Goal: Task Accomplishment & Management: Manage account settings

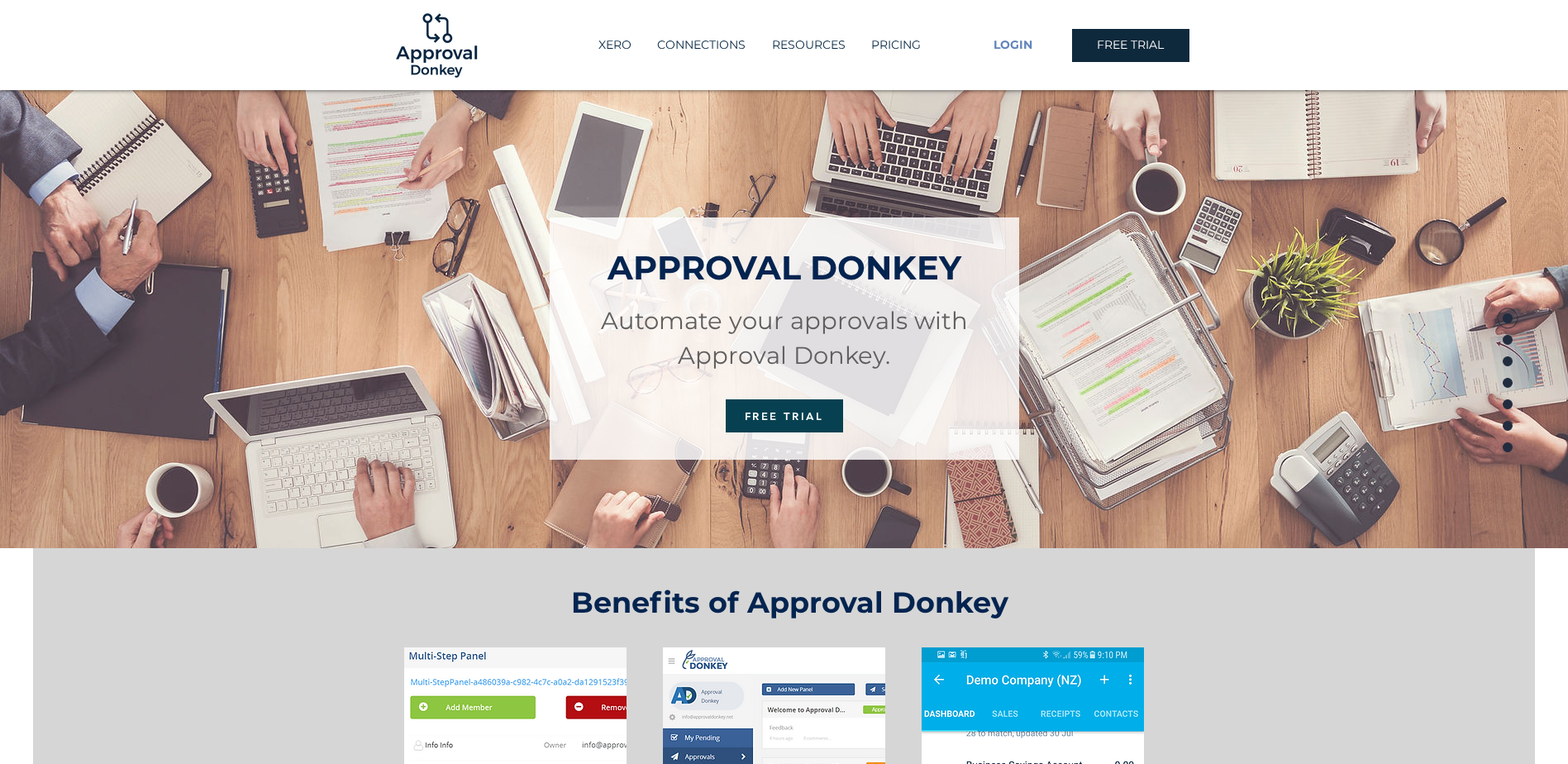
click at [1014, 44] on span "LOGIN" at bounding box center [1013, 45] width 39 height 17
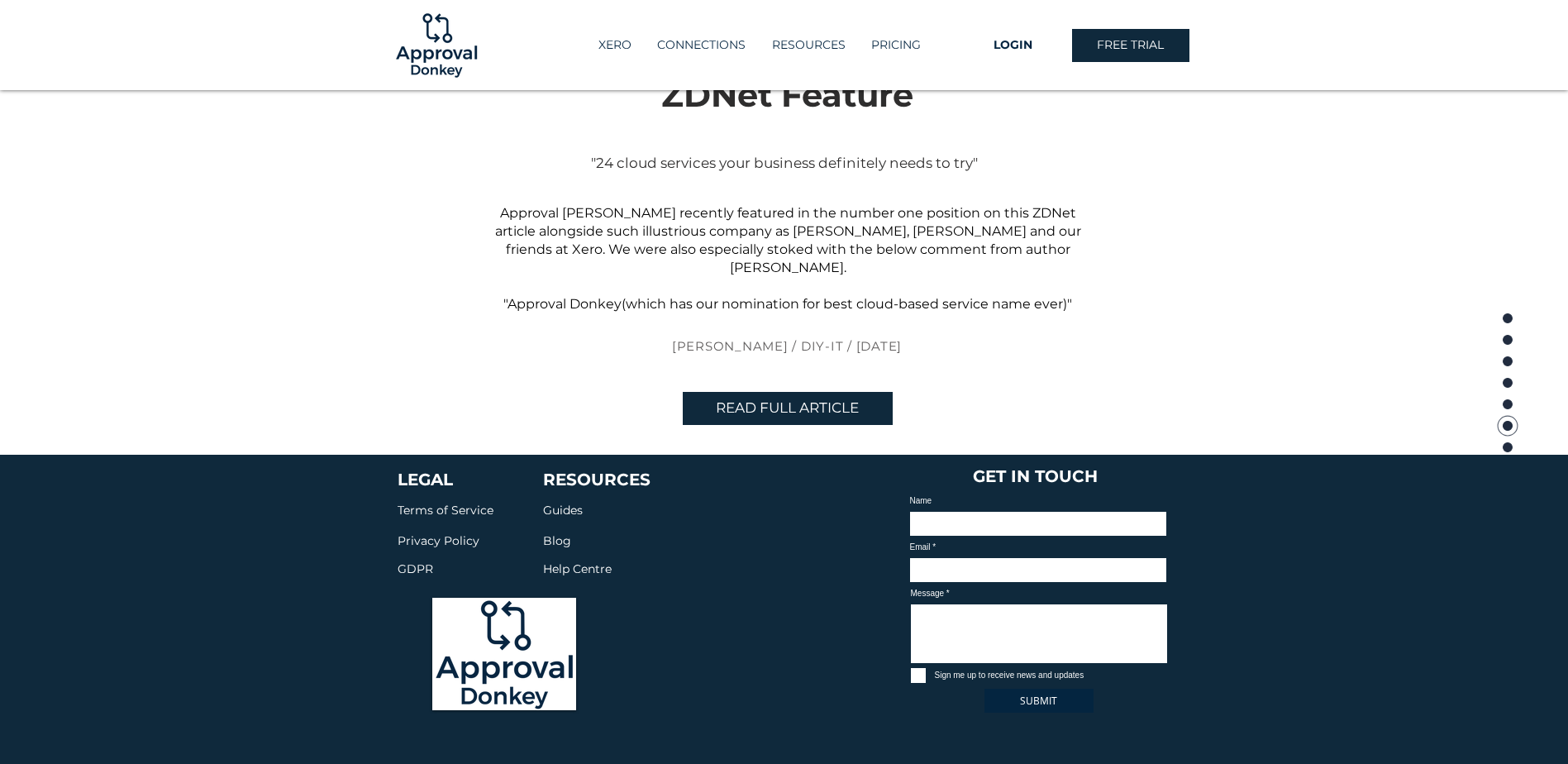
scroll to position [3771, 0]
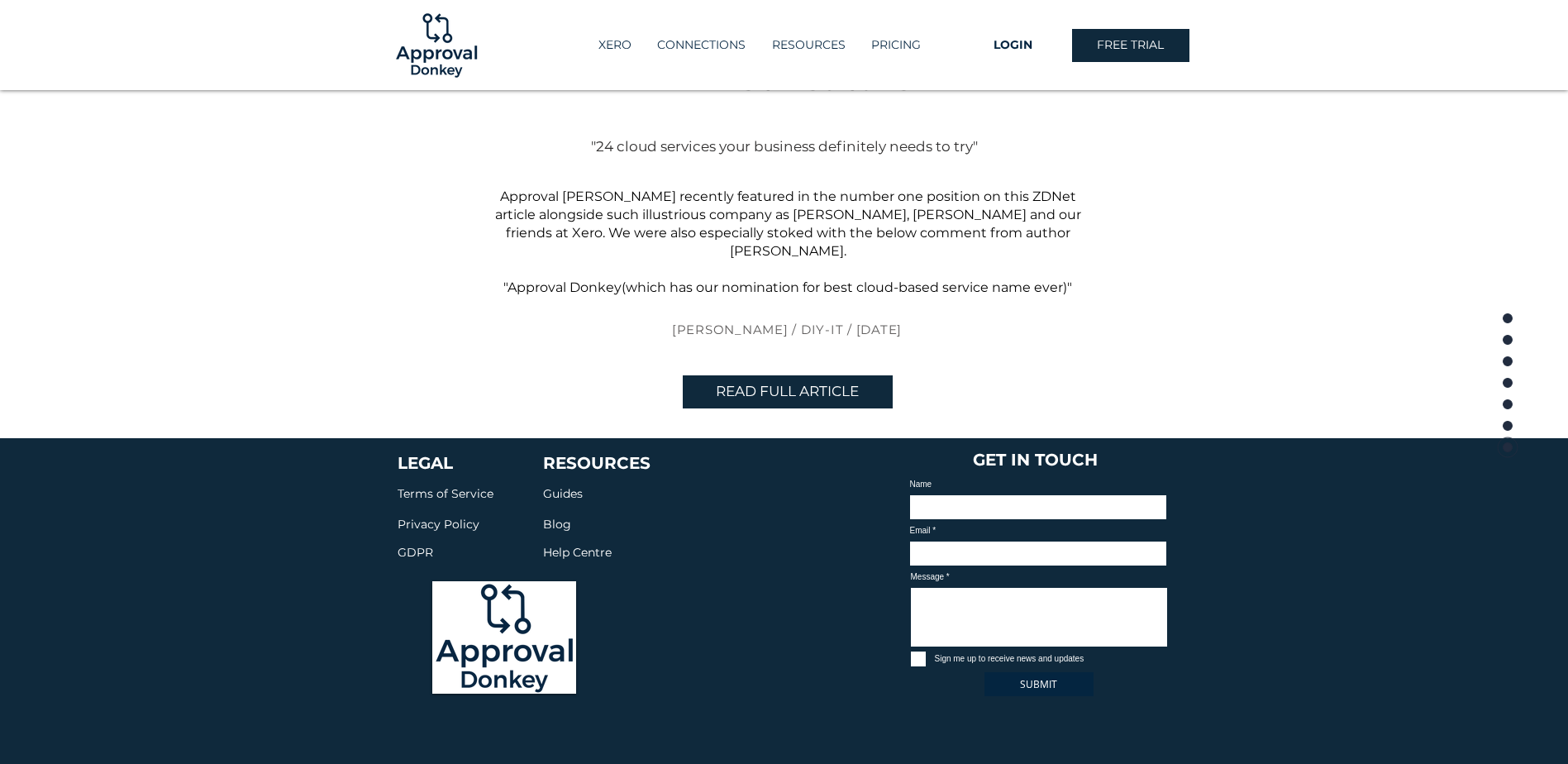
click at [572, 545] on span "Help Centre" at bounding box center [577, 552] width 69 height 15
click at [572, 486] on span "Guides" at bounding box center [562, 493] width 39 height 15
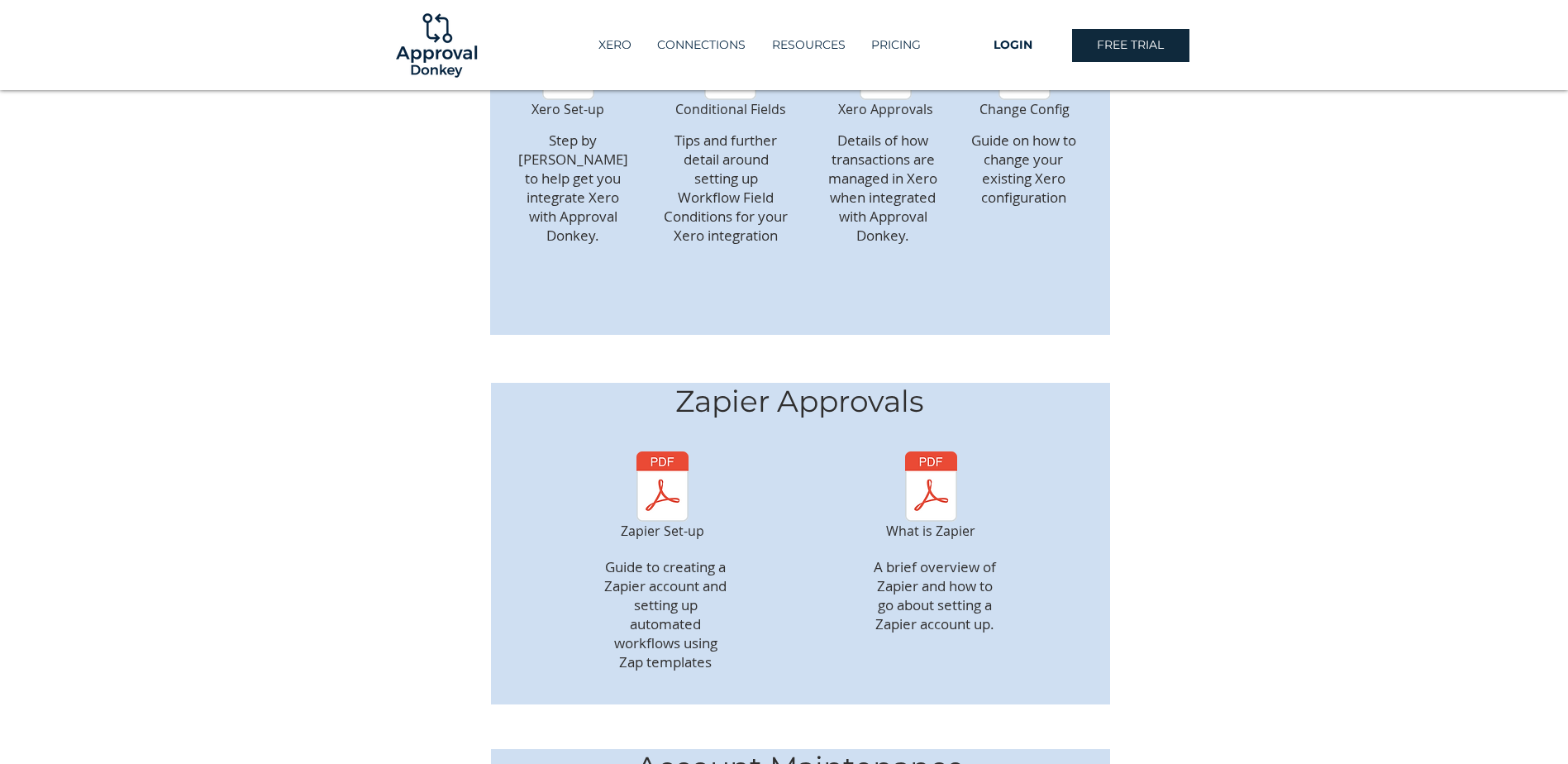
scroll to position [2231, 0]
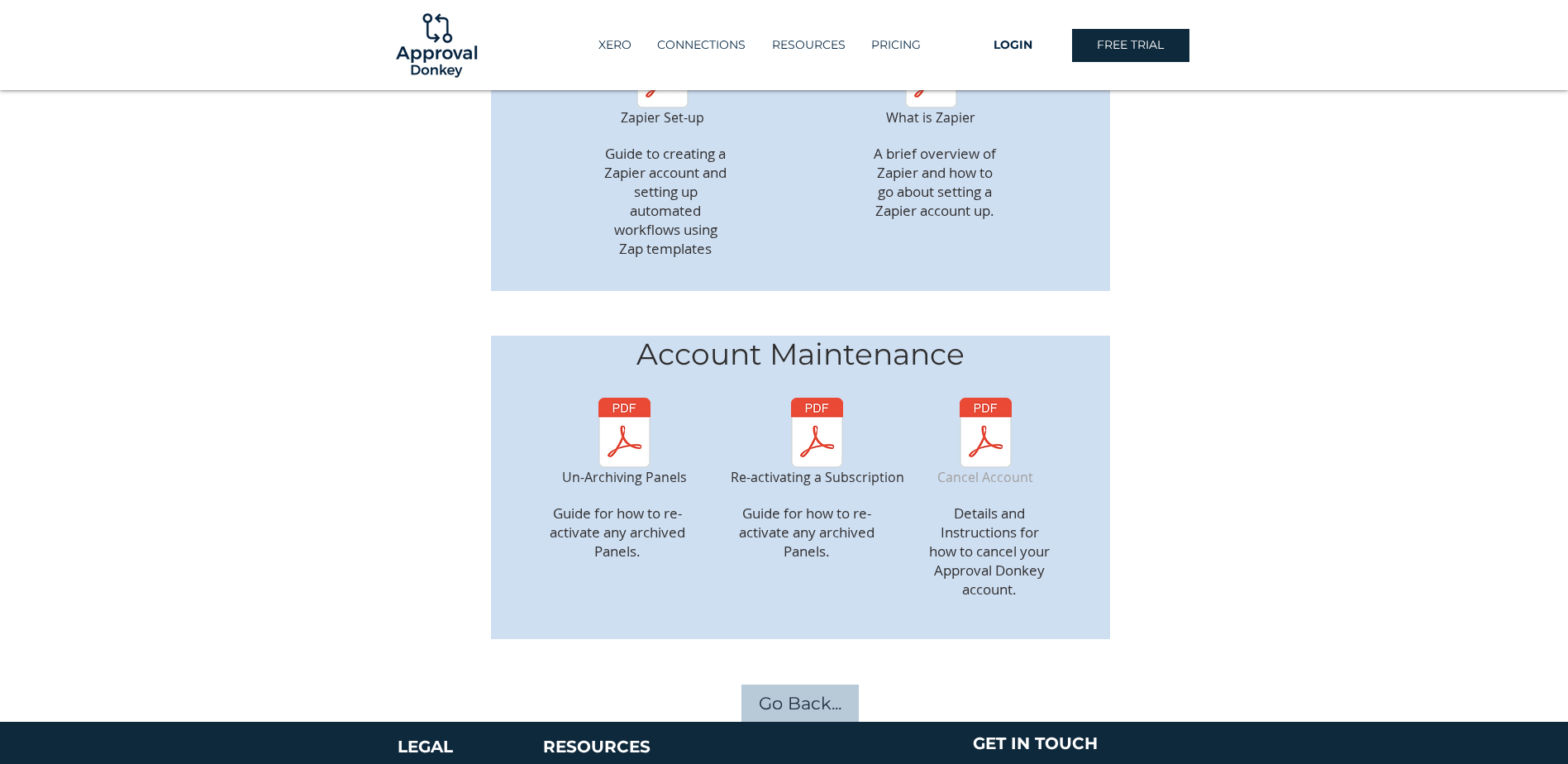
click at [978, 403] on img "Cancel Account" at bounding box center [985, 432] width 90 height 70
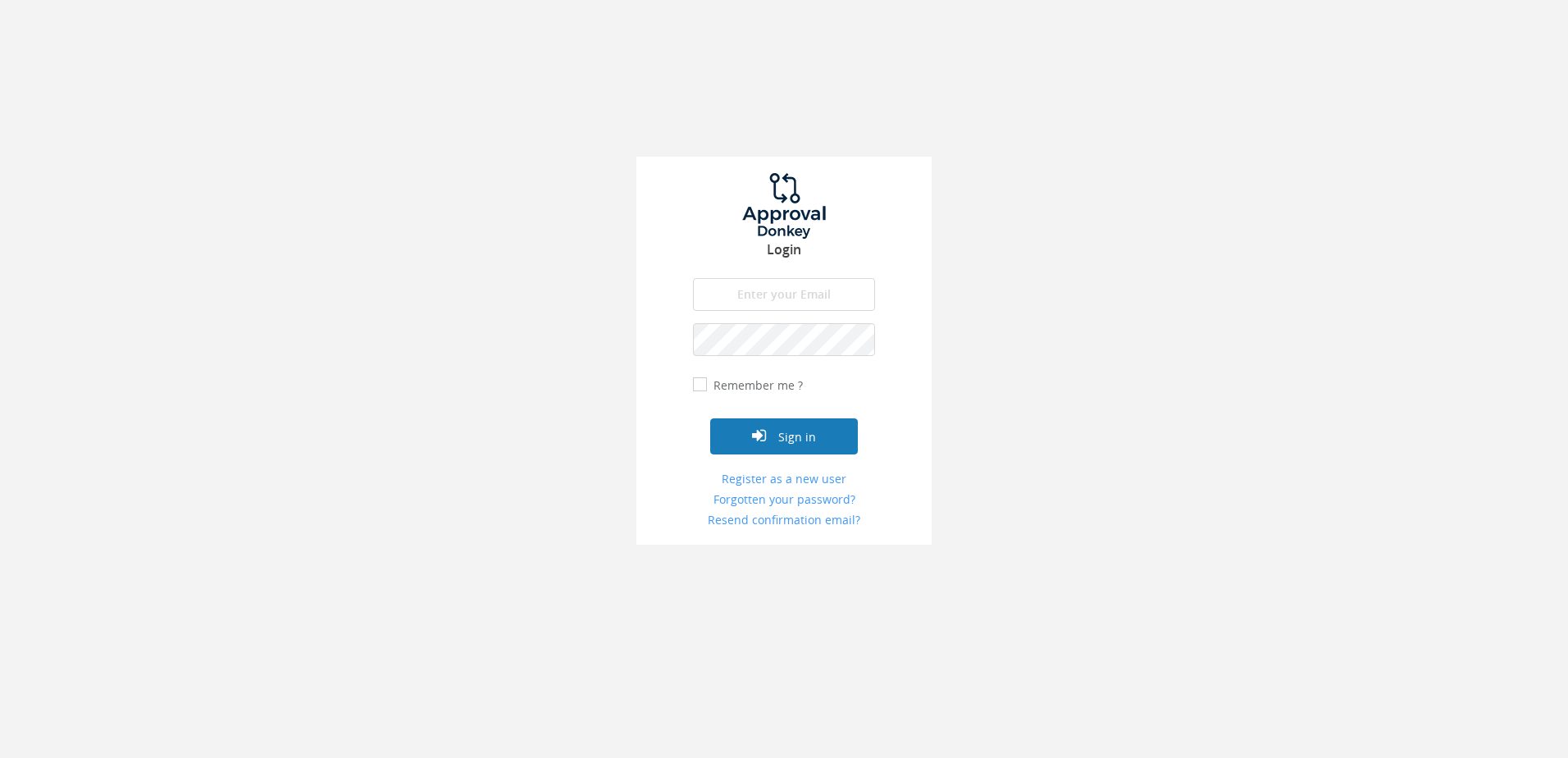
type input "jflatman@playmatters.org.au"
click at [781, 434] on button "Sign in" at bounding box center [784, 436] width 148 height 36
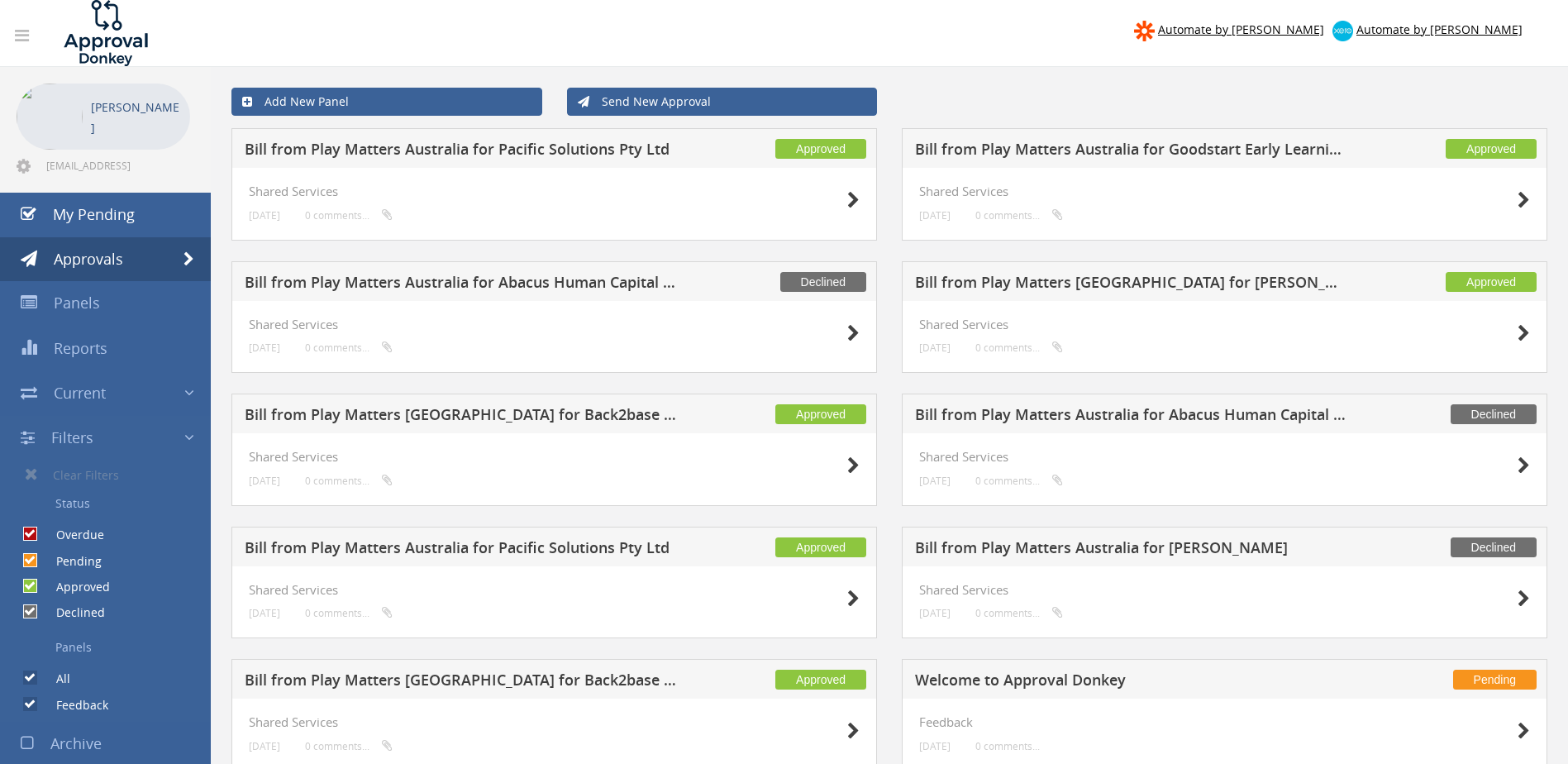
click at [22, 37] on icon at bounding box center [22, 36] width 14 height 17
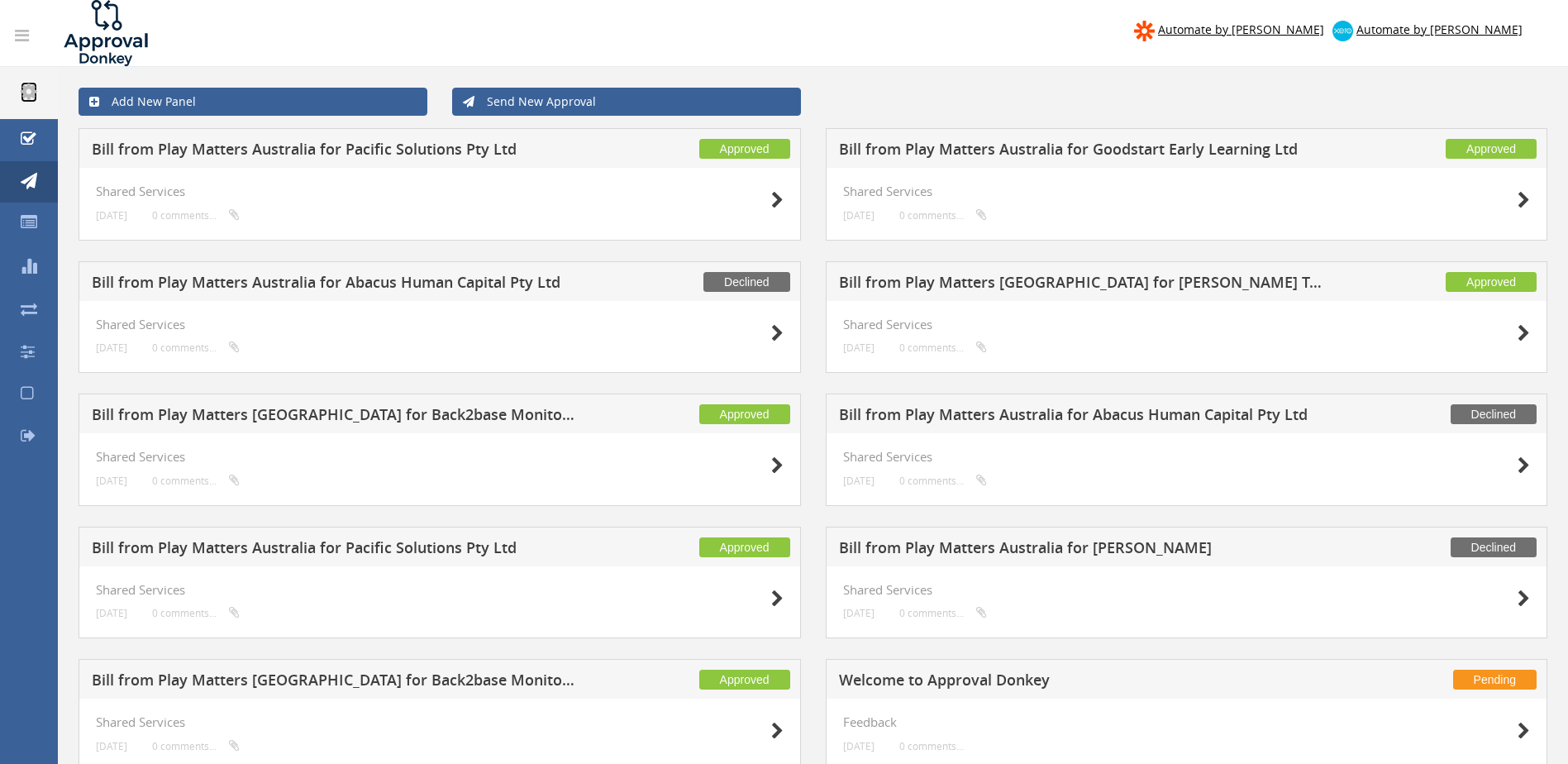
click at [33, 91] on icon at bounding box center [29, 91] width 17 height 19
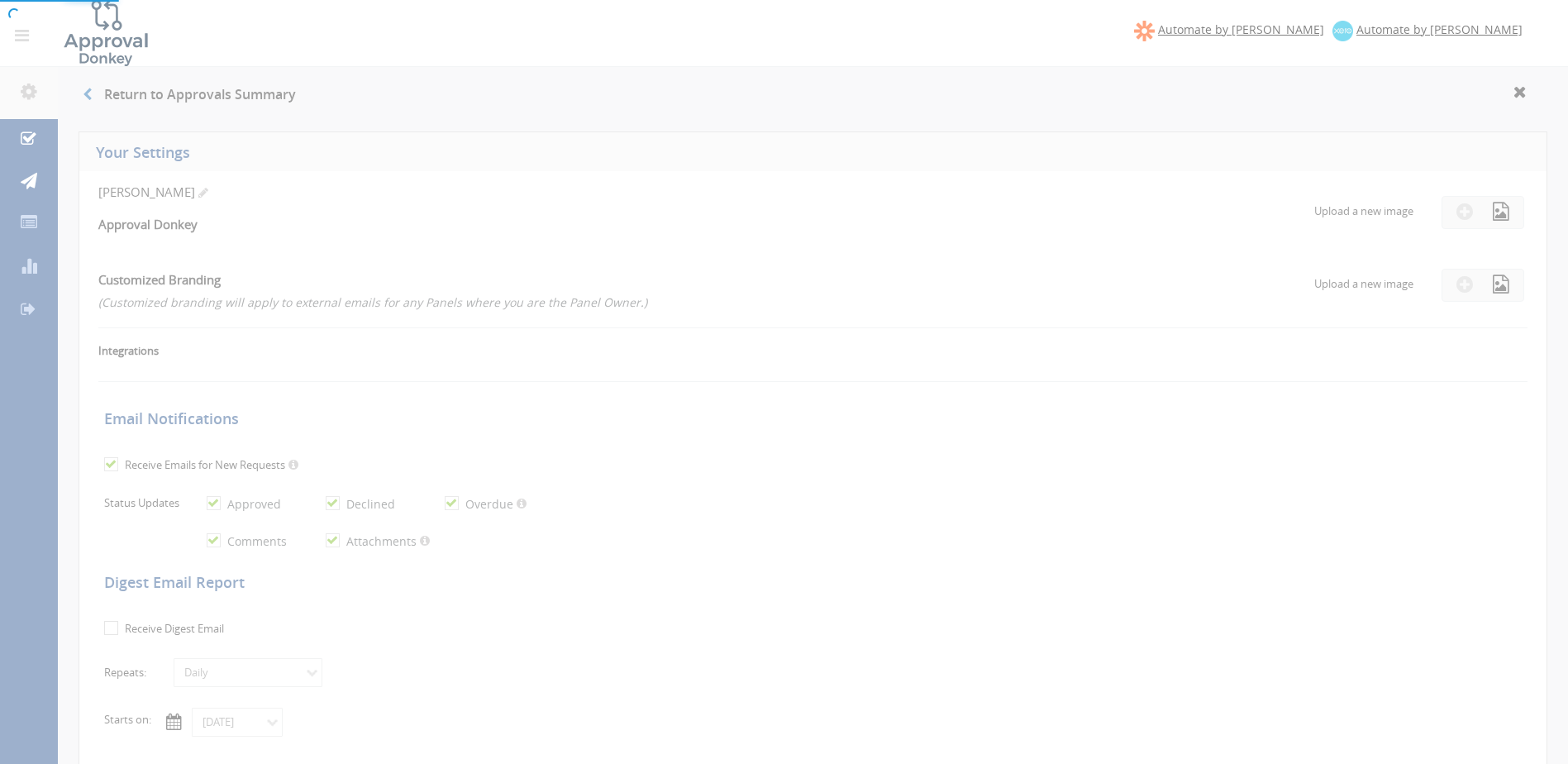
checkbox input "false"
checkbox input "true"
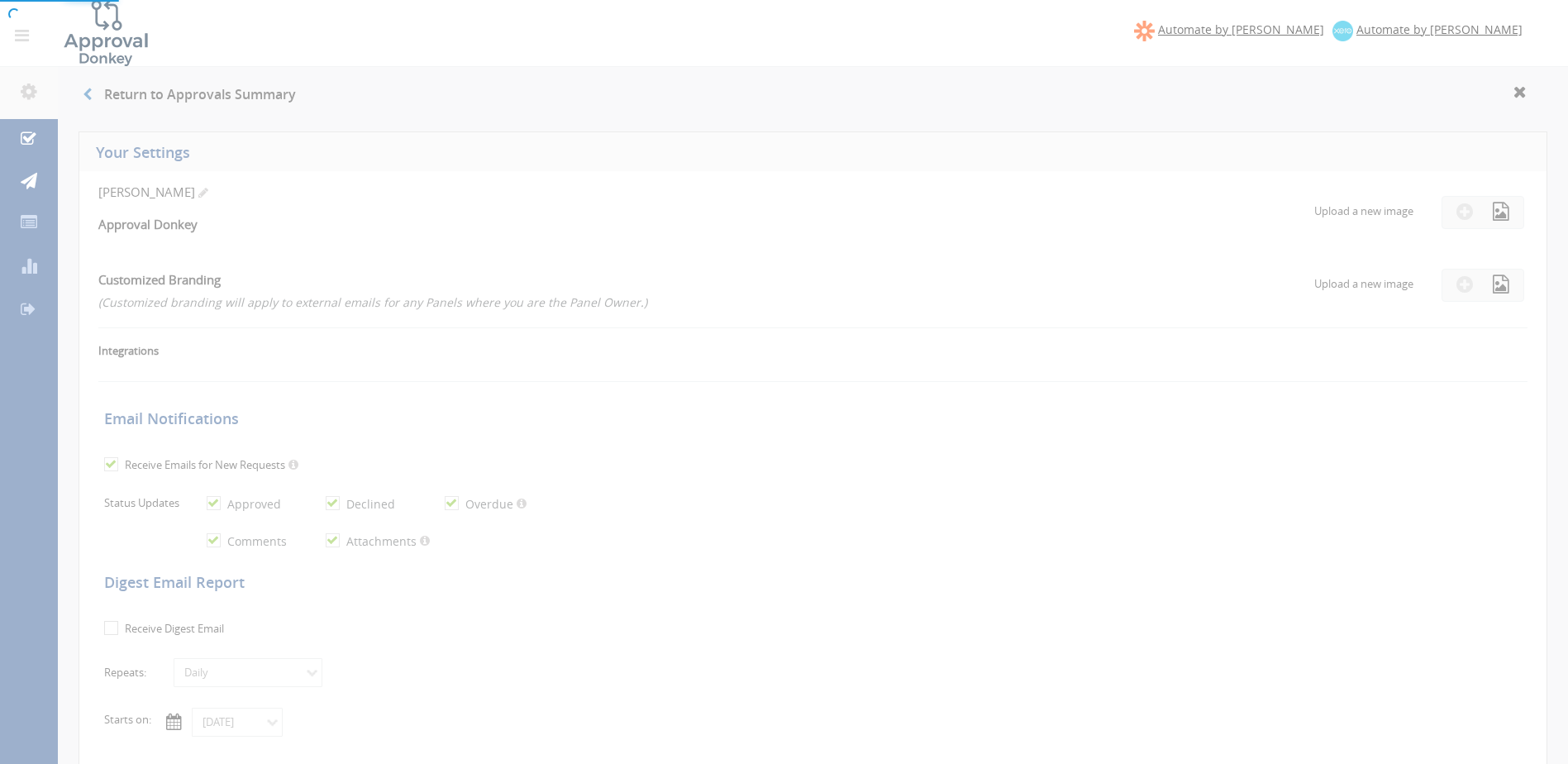
checkbox input "true"
select select "number:1"
checkbox input "true"
type input "06/22/2022"
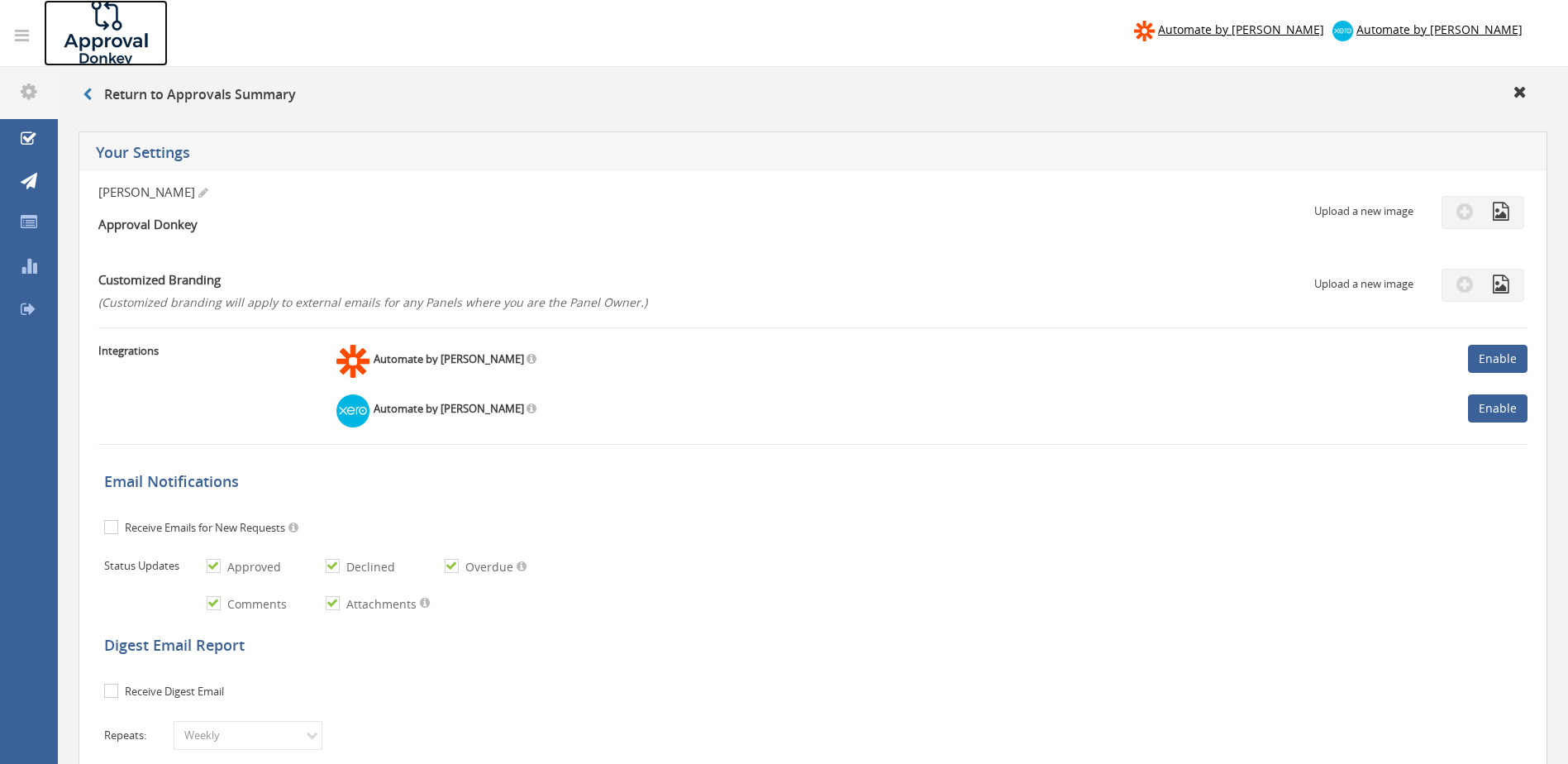
click at [90, 44] on img at bounding box center [105, 33] width 124 height 66
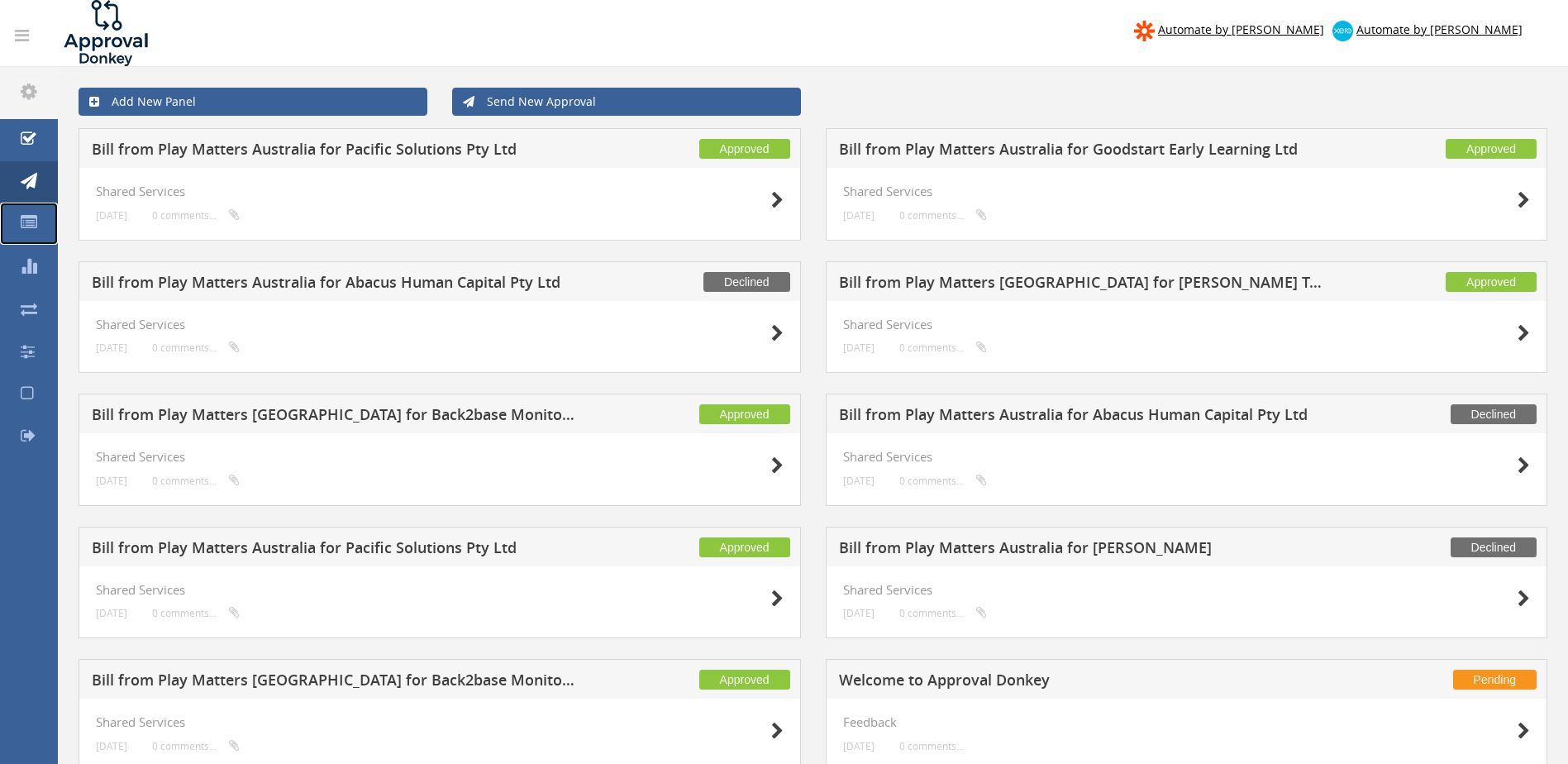
click at [25, 221] on icon at bounding box center [29, 222] width 17 height 17
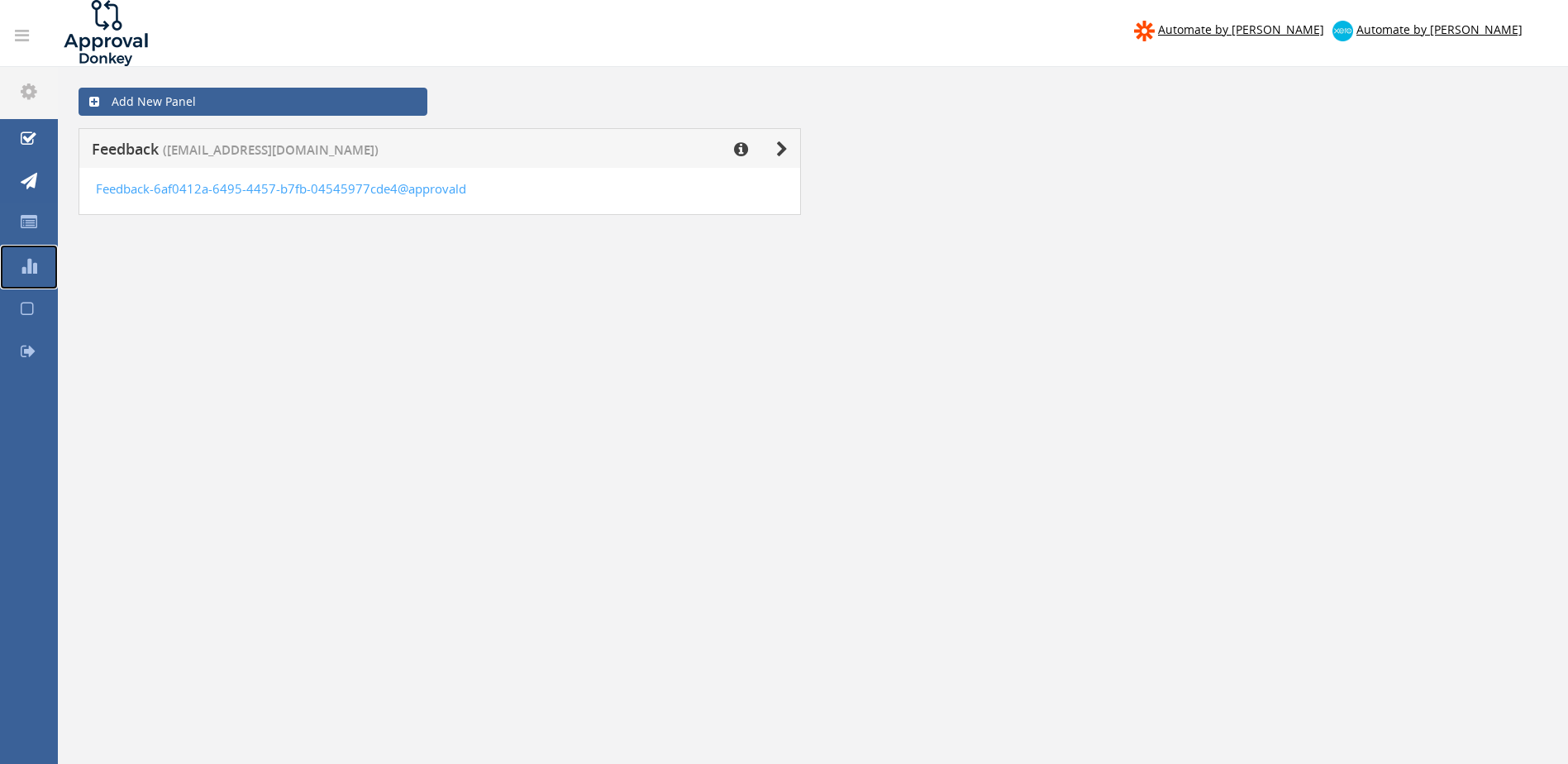
click at [26, 267] on icon at bounding box center [29, 265] width 17 height 17
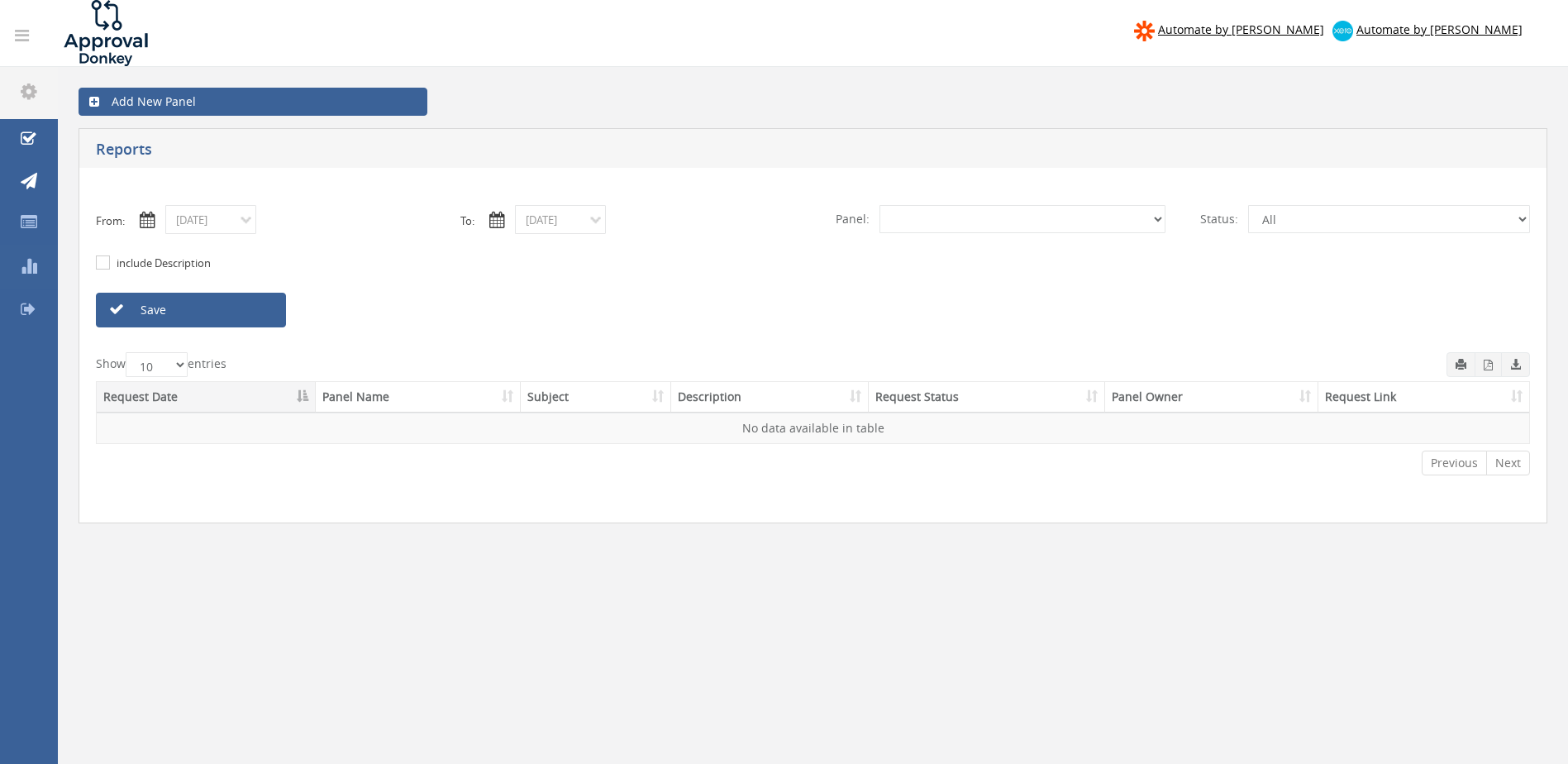
select select "number:0"
click at [27, 304] on icon at bounding box center [29, 308] width 16 height 17
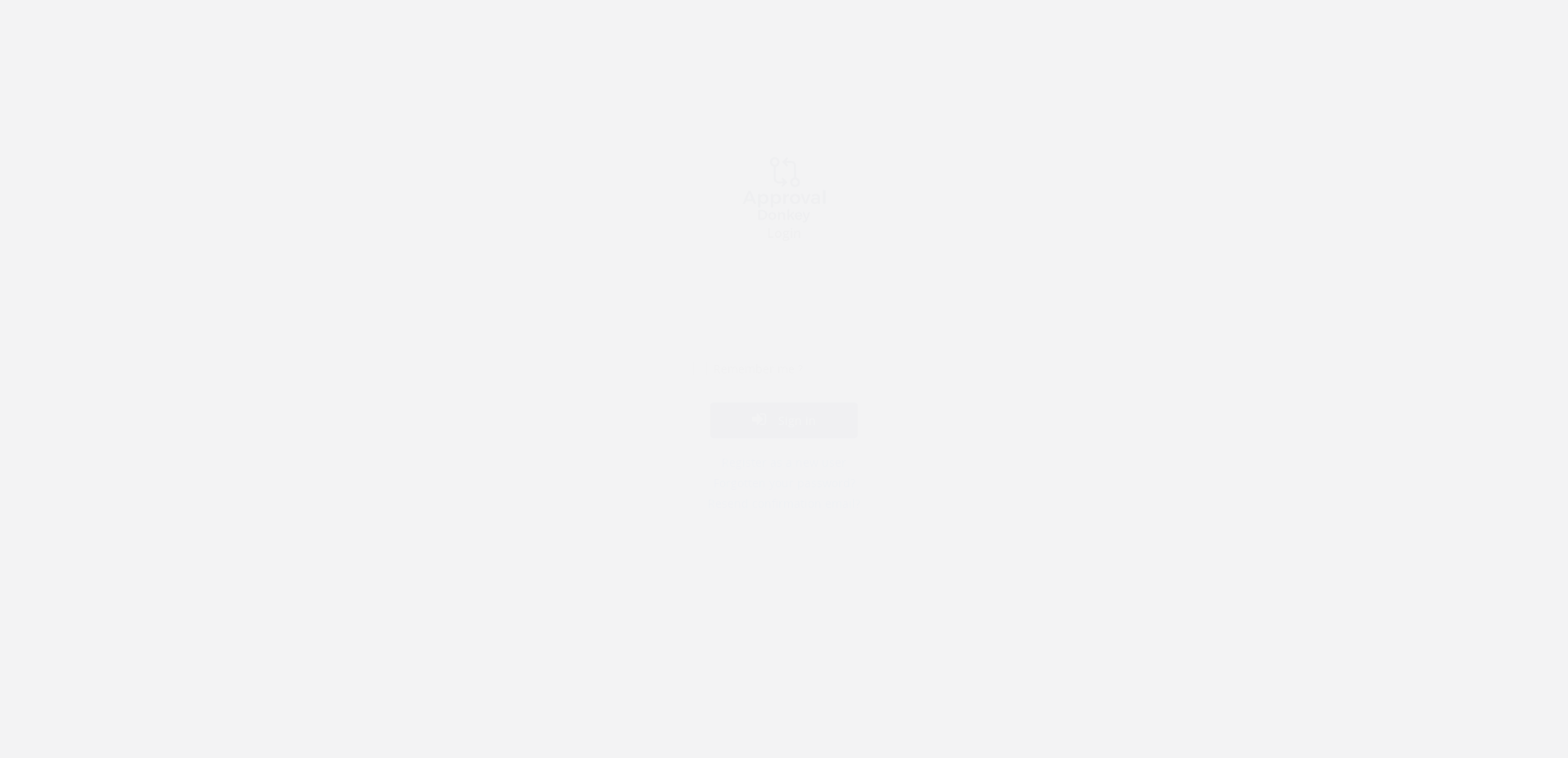
type input "jflatman@playmatters.org.au"
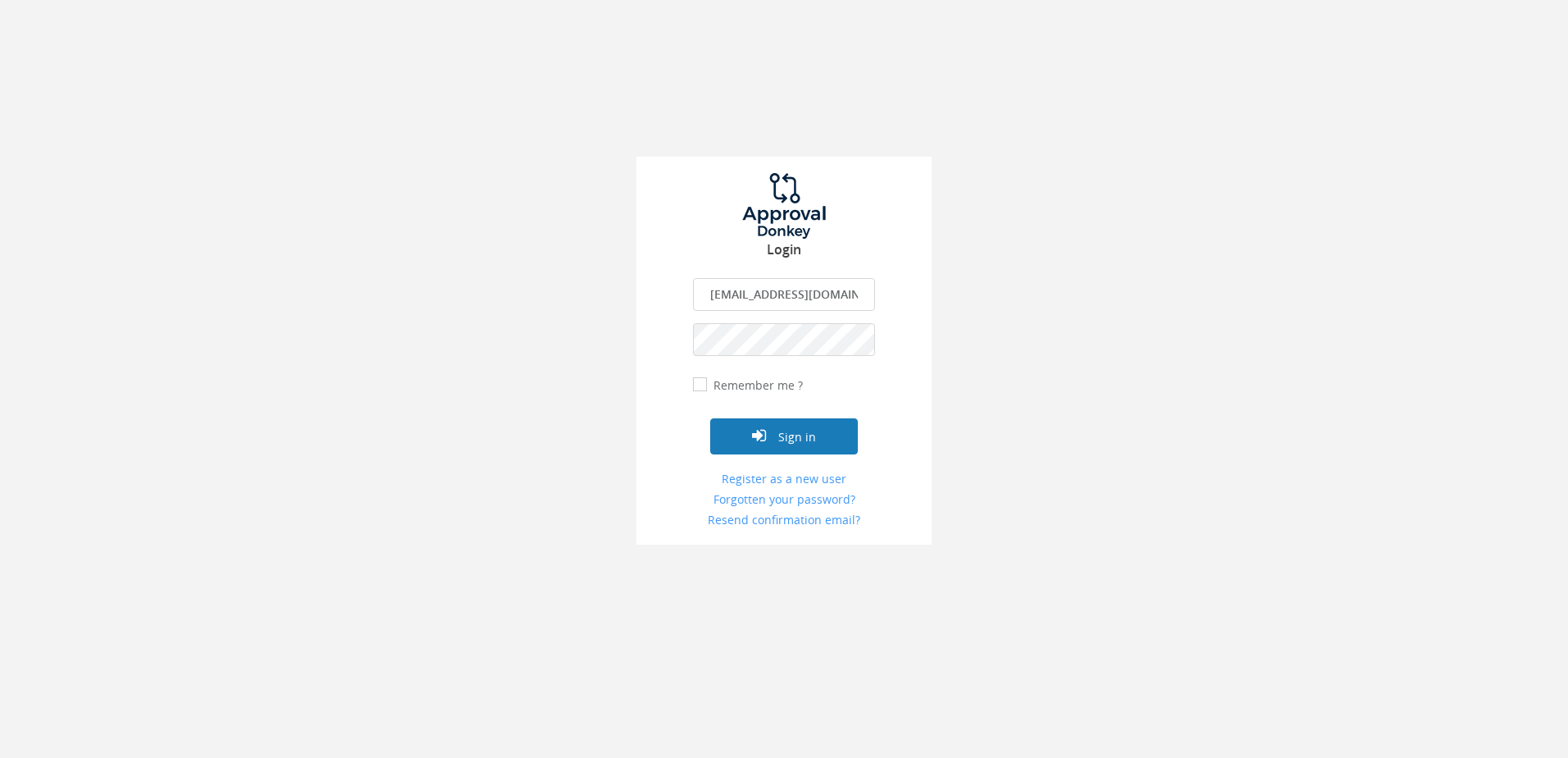
click at [796, 436] on button "Sign in" at bounding box center [784, 436] width 148 height 36
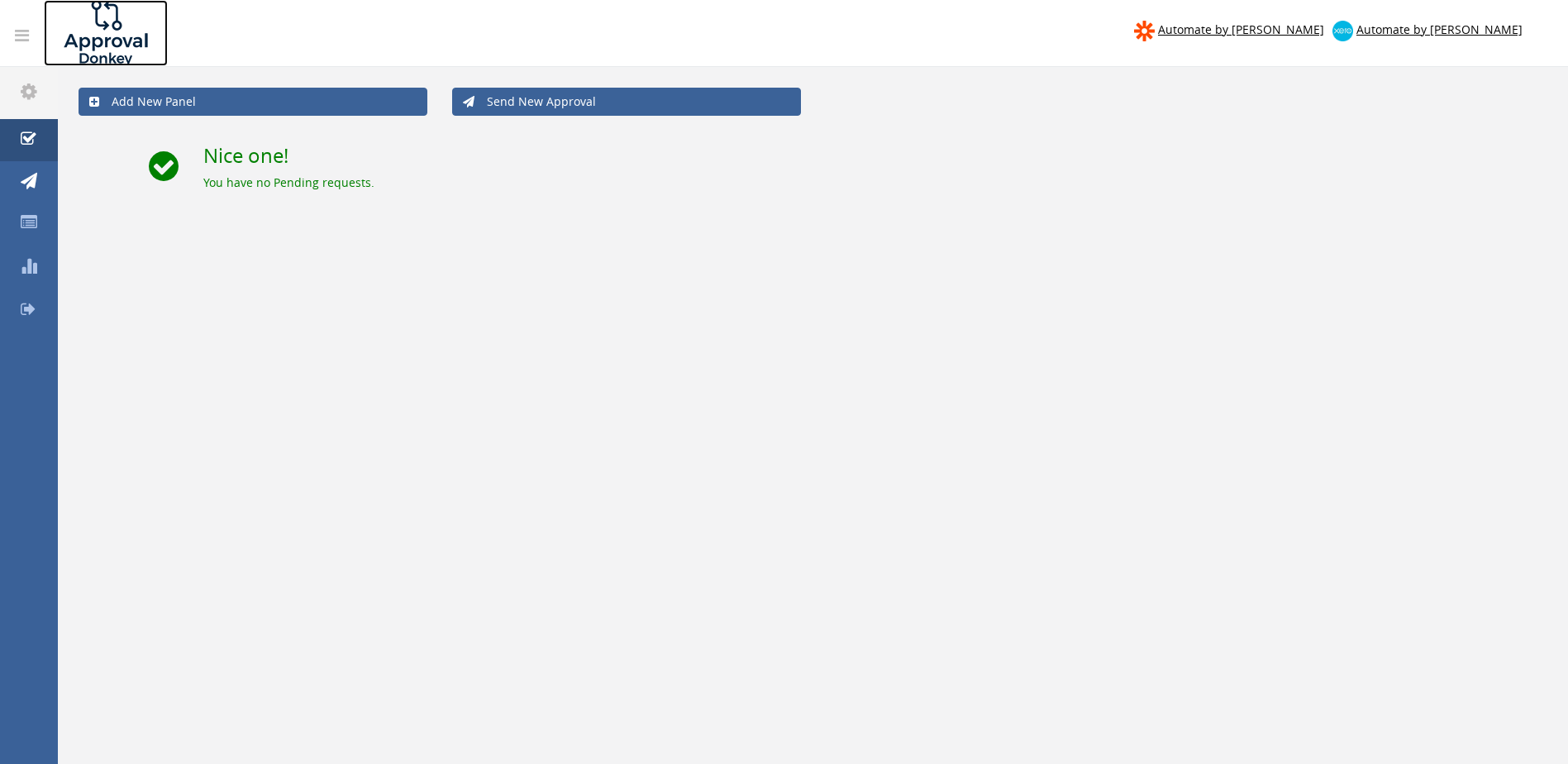
click at [93, 45] on img at bounding box center [105, 33] width 124 height 66
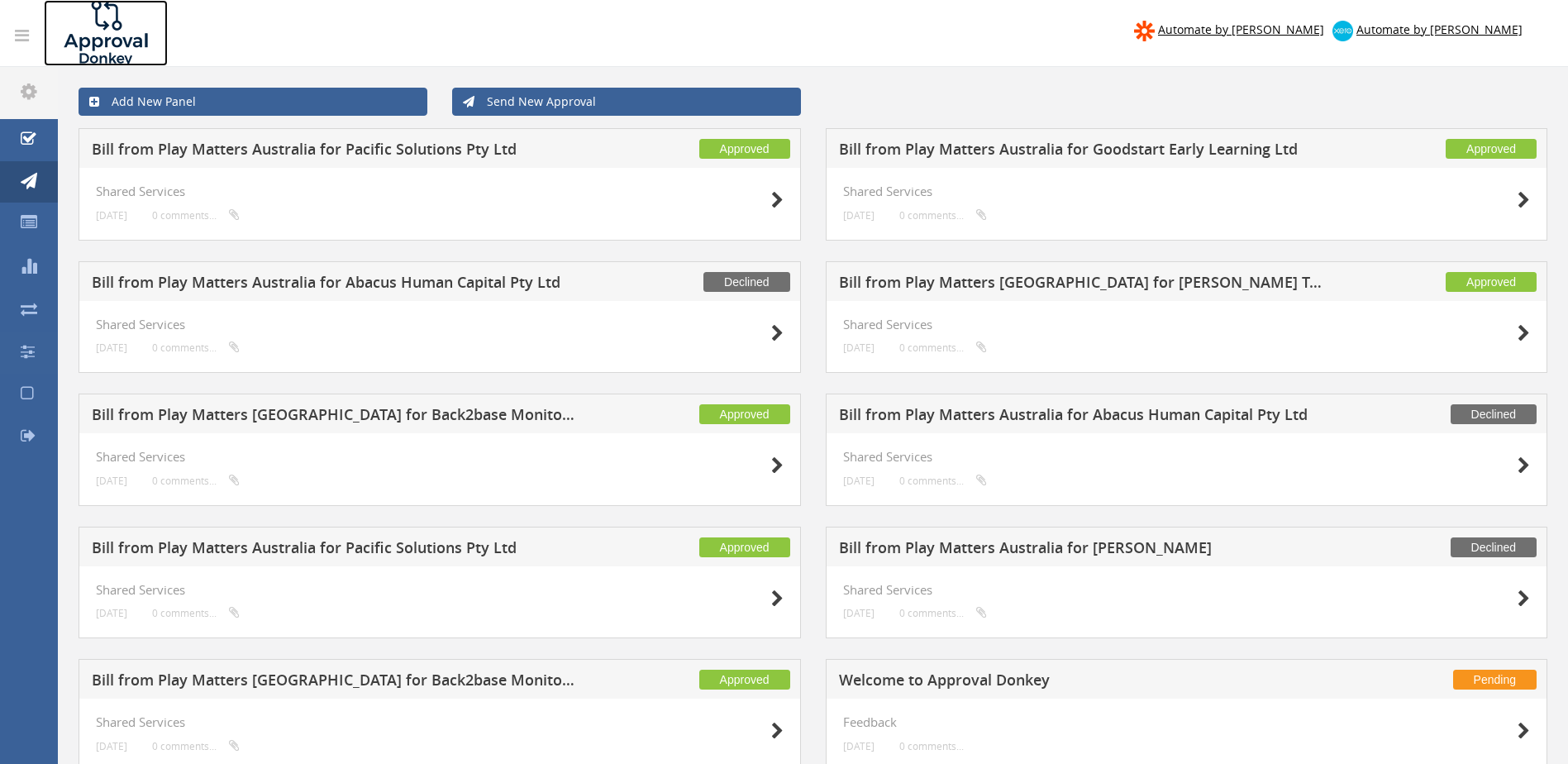
click at [90, 39] on img at bounding box center [105, 33] width 124 height 66
click at [15, 33] on icon at bounding box center [22, 36] width 14 height 17
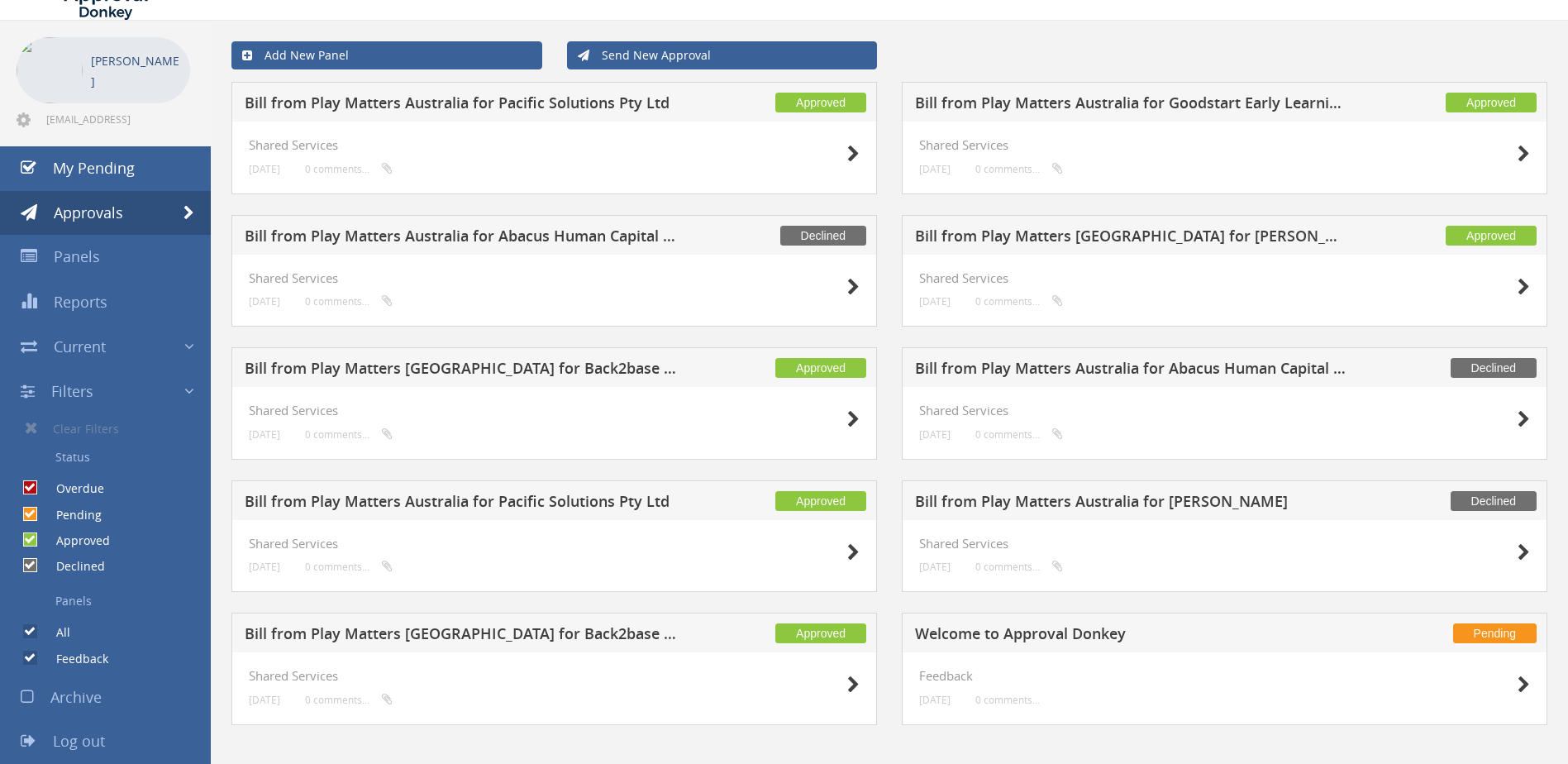
scroll to position [67, 0]
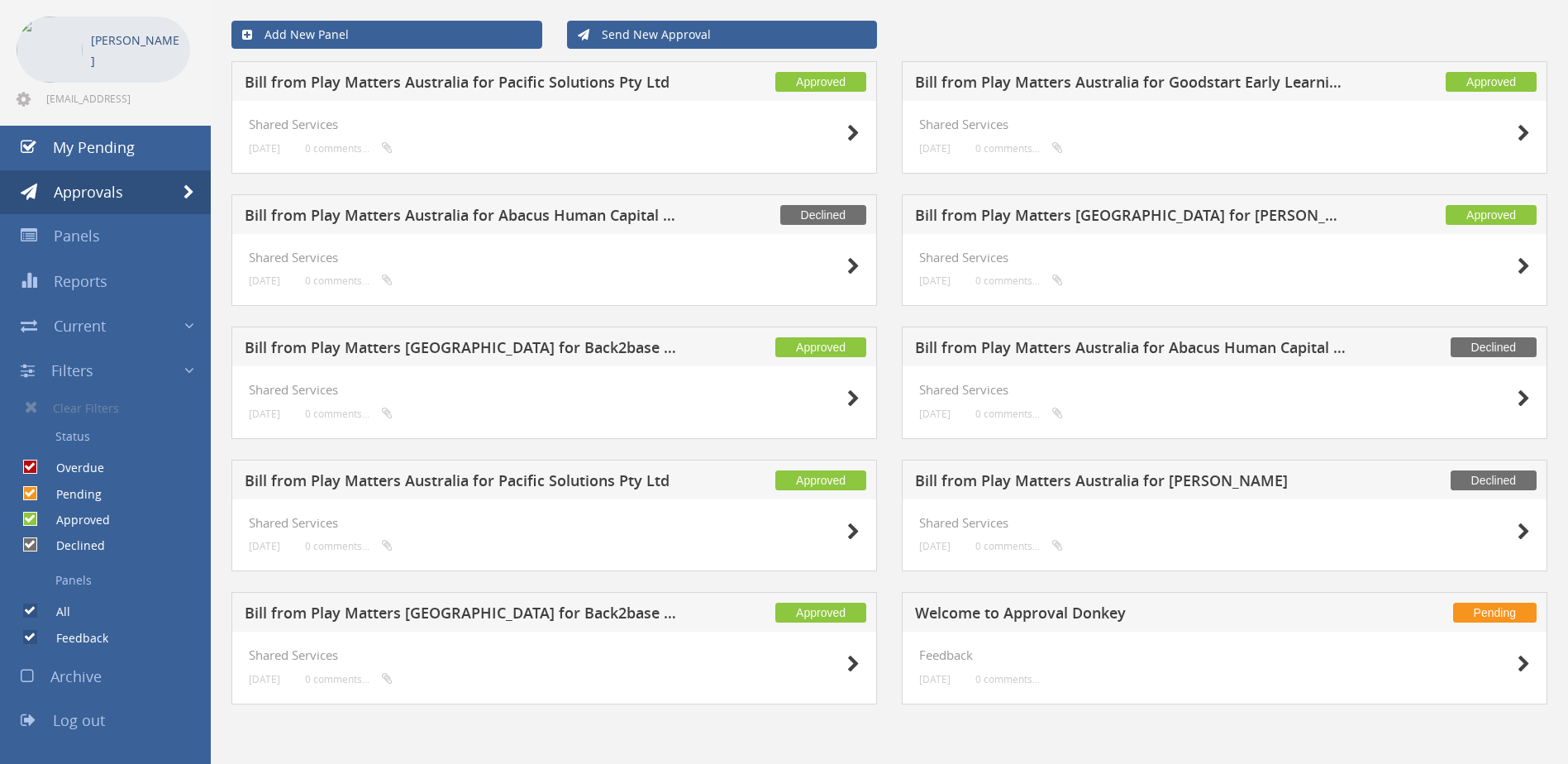
click at [74, 721] on span "Log out" at bounding box center [78, 719] width 52 height 20
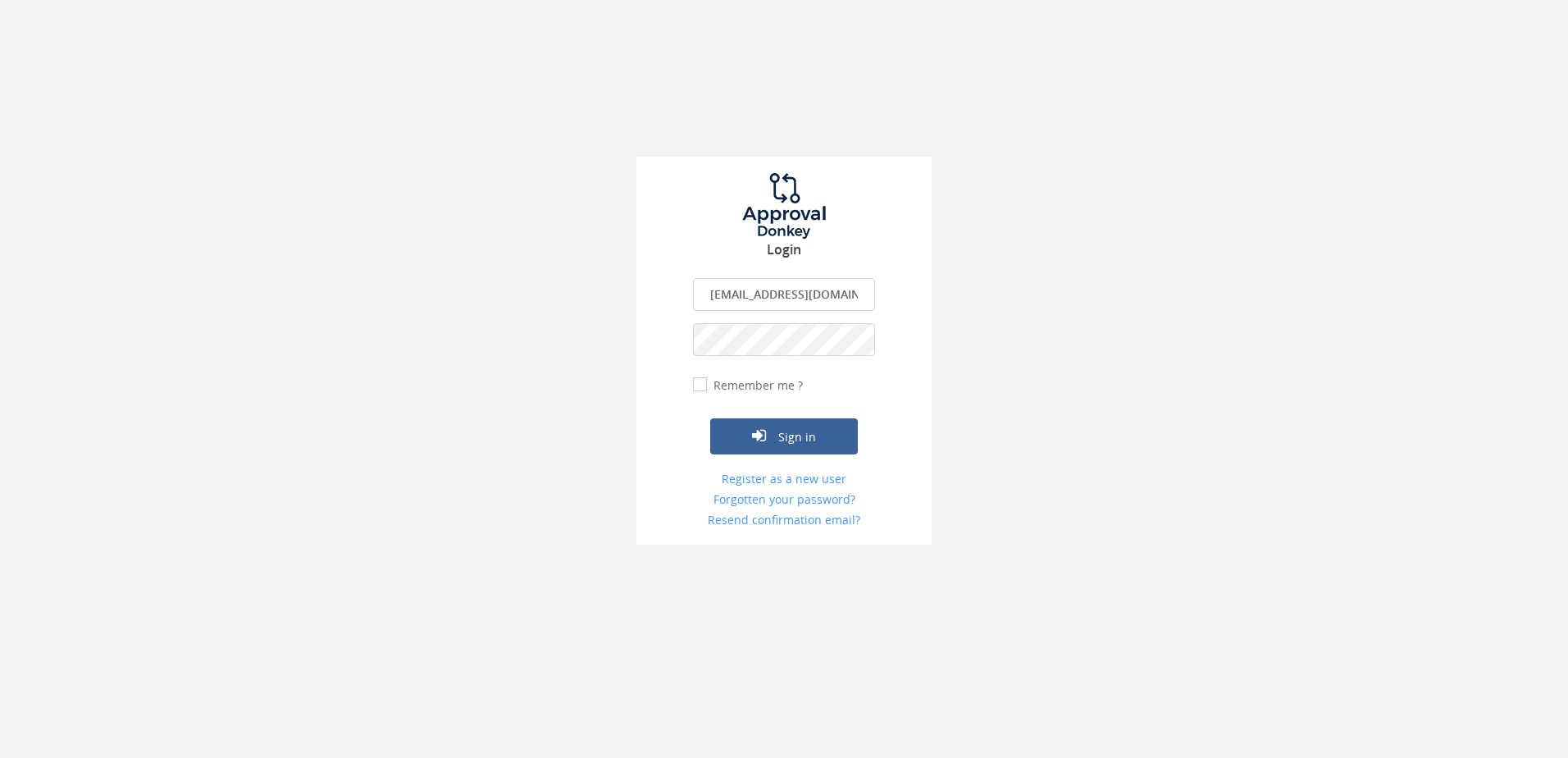
scroll to position [0, 15]
drag, startPoint x: 706, startPoint y: 294, endPoint x: 983, endPoint y: 309, distance: 277.4
click at [983, 309] on div "Login jflatman@playmatters.org.au The email is required. Invalid email address.…" at bounding box center [784, 272] width 1568 height 545
type input "finance@playmatters.org.au"
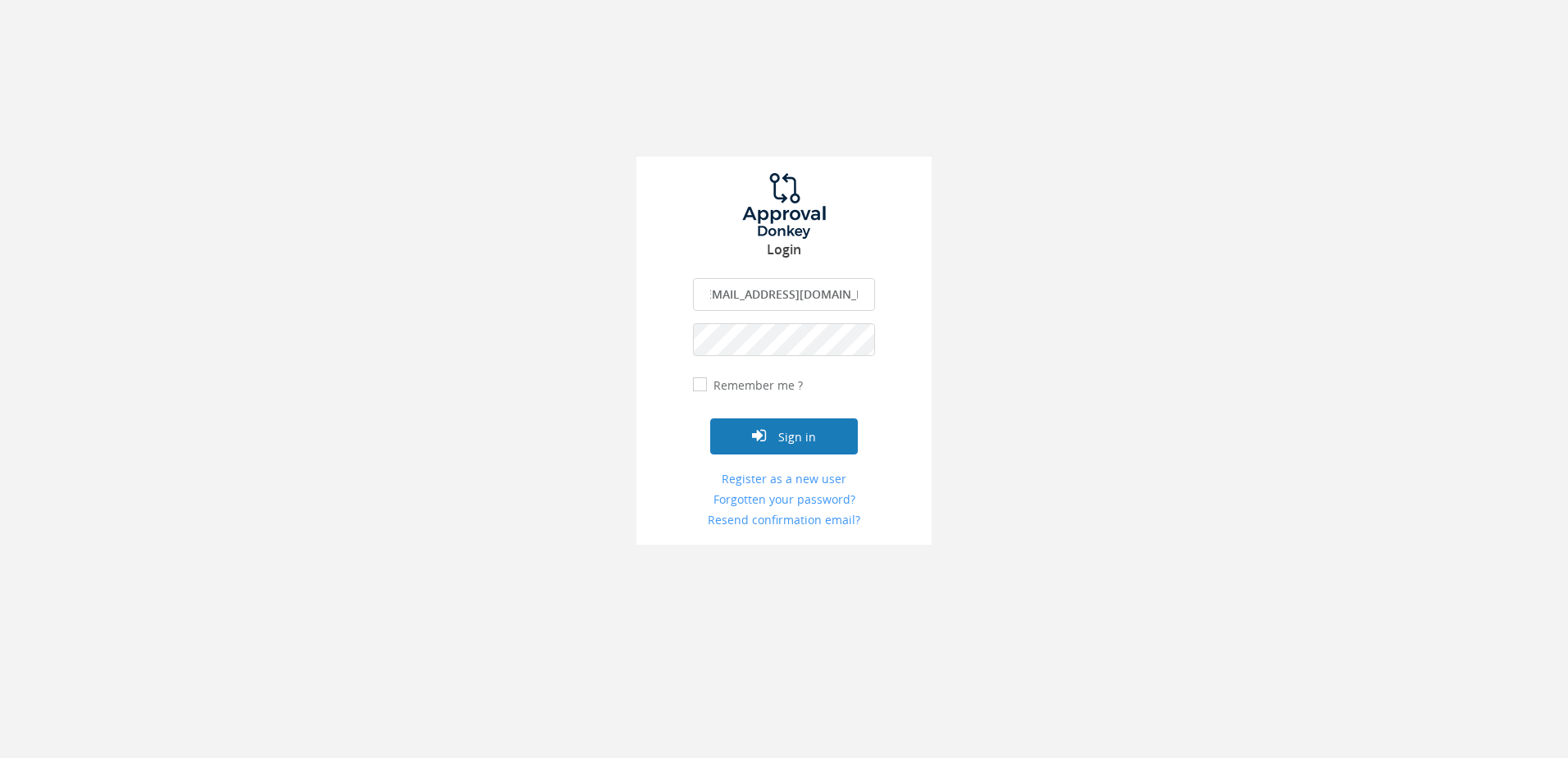
click at [781, 435] on button "Sign in" at bounding box center [784, 436] width 148 height 36
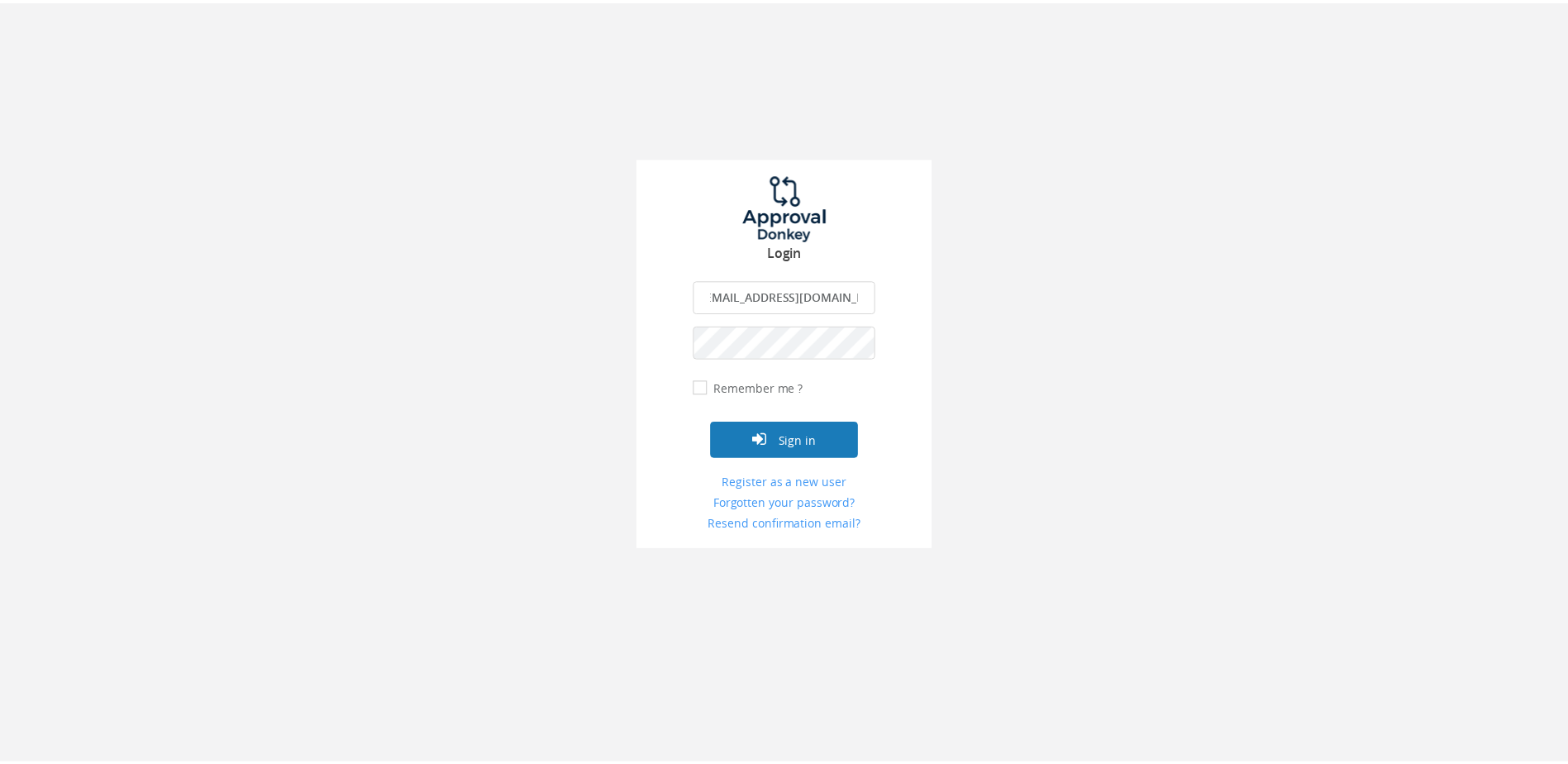
scroll to position [0, 0]
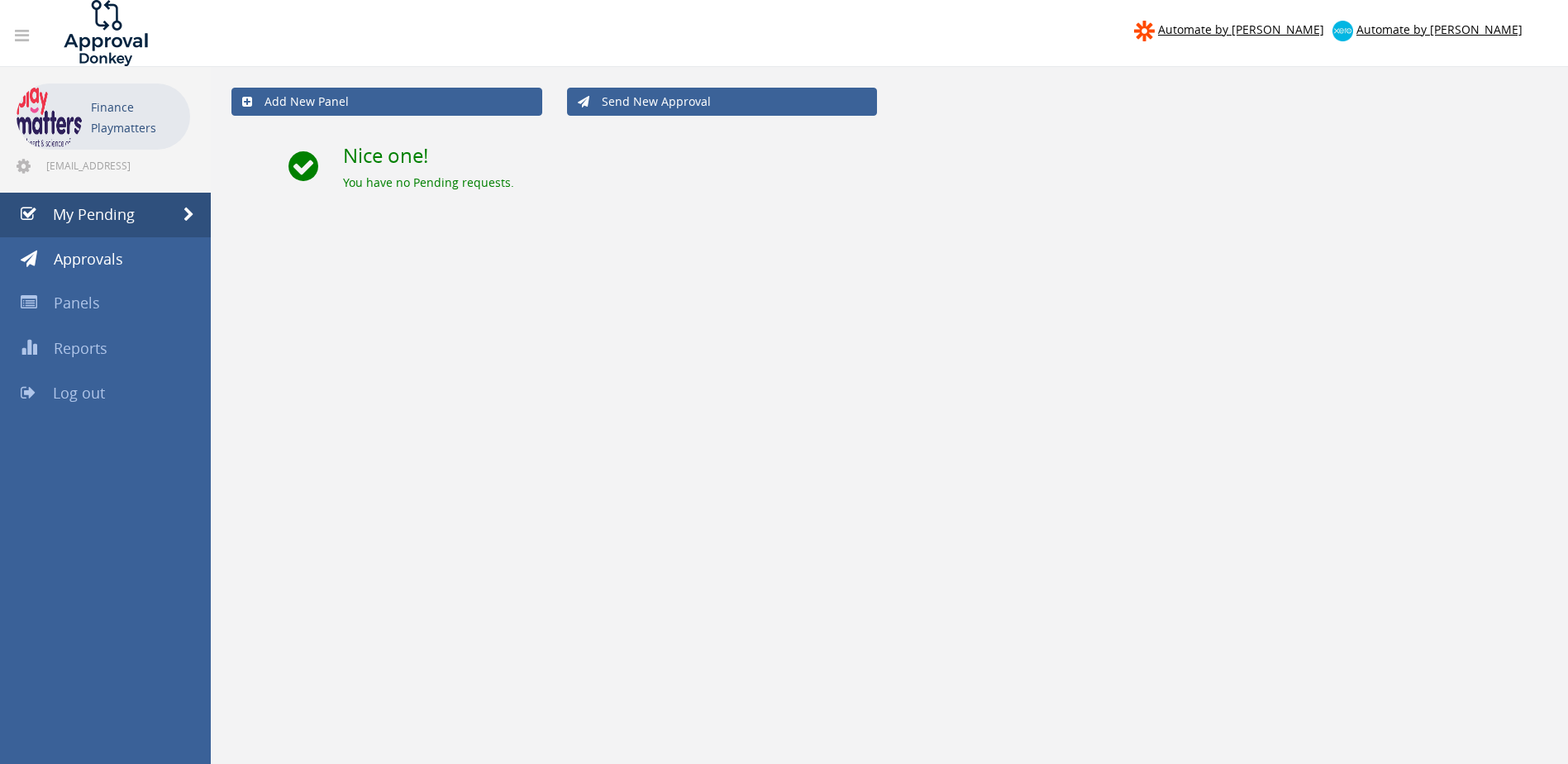
click at [27, 37] on icon at bounding box center [22, 36] width 14 height 17
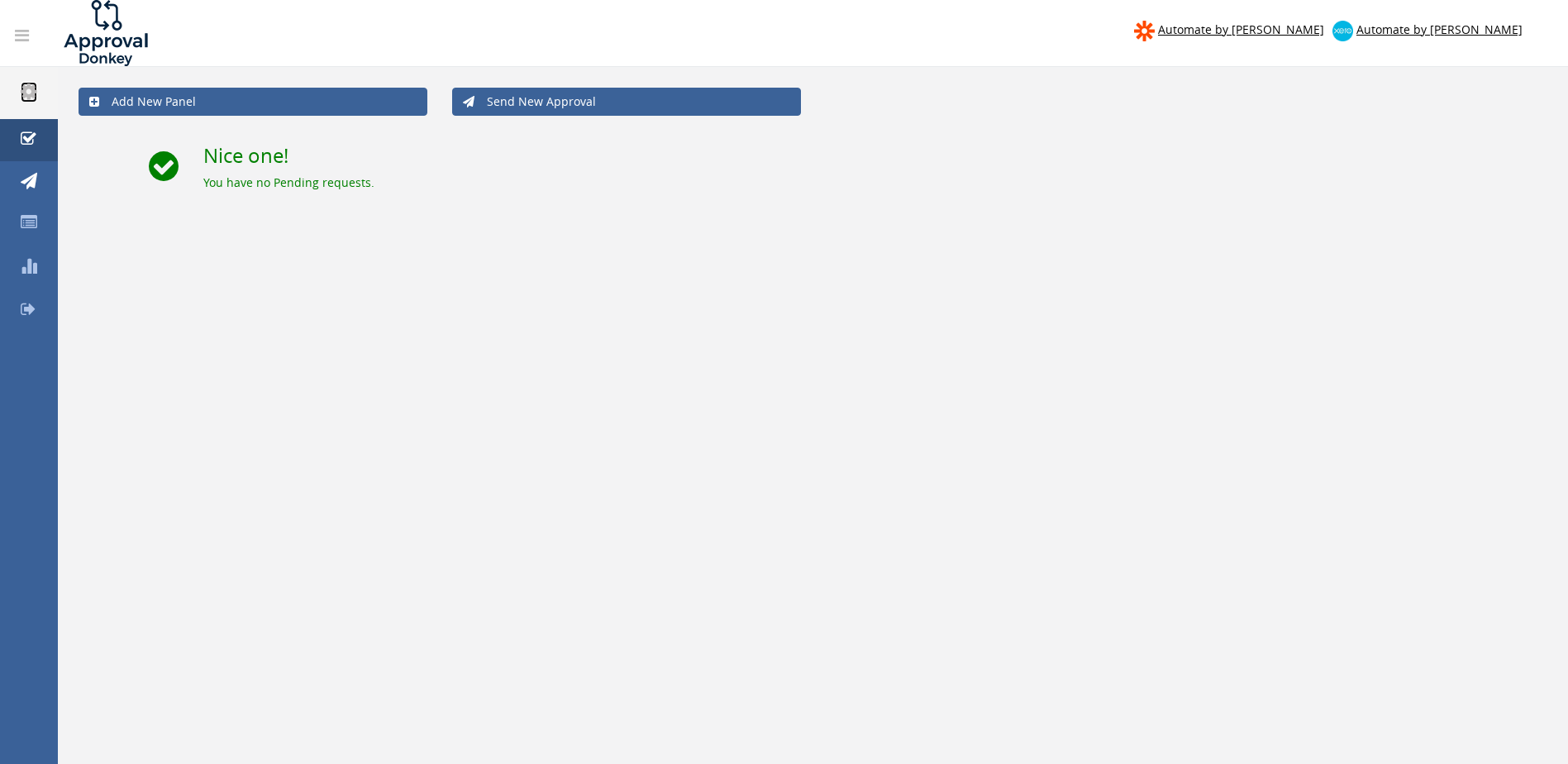
click at [27, 90] on icon at bounding box center [29, 91] width 17 height 19
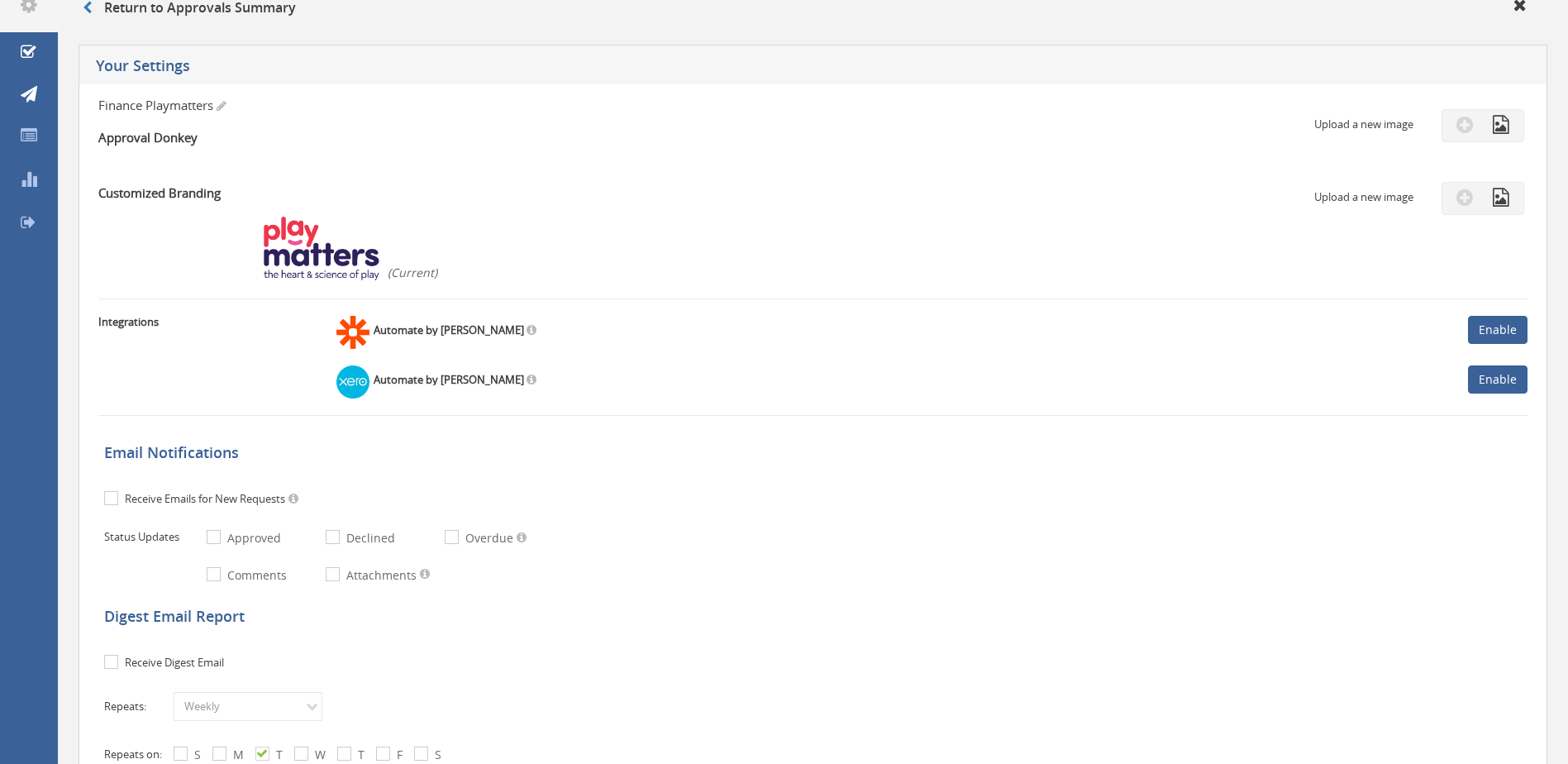
scroll to position [58, 0]
